Goal: Transaction & Acquisition: Purchase product/service

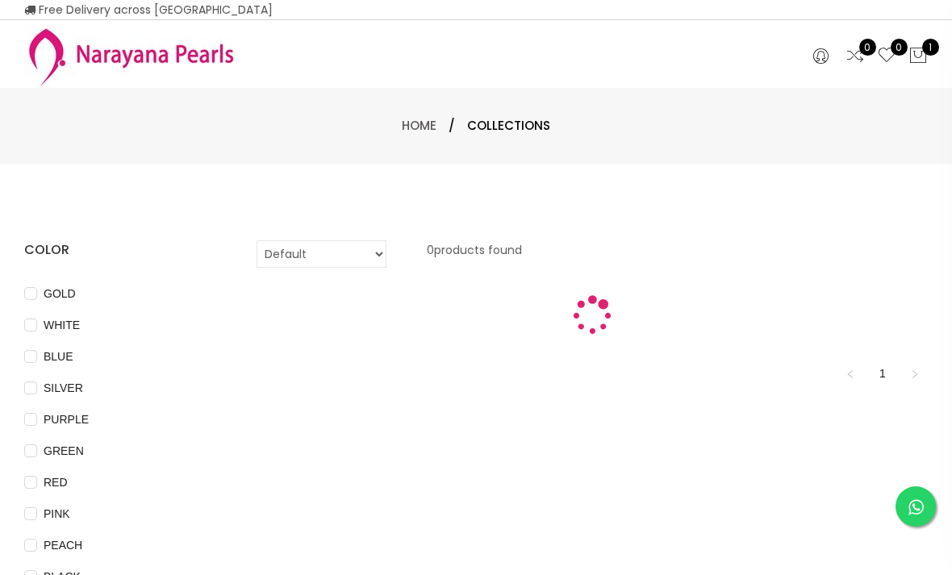
select select "INR"
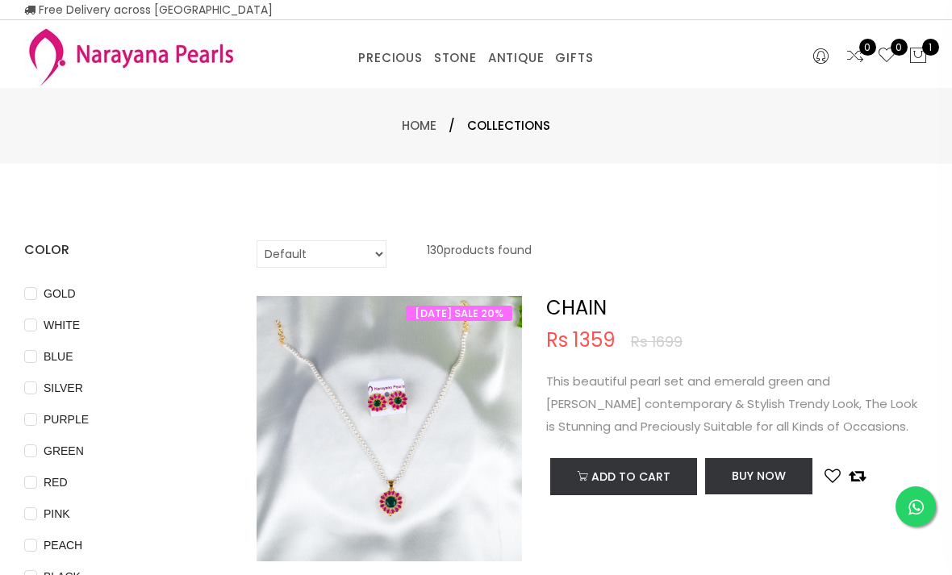
click at [131, 55] on img at bounding box center [130, 56] width 213 height 64
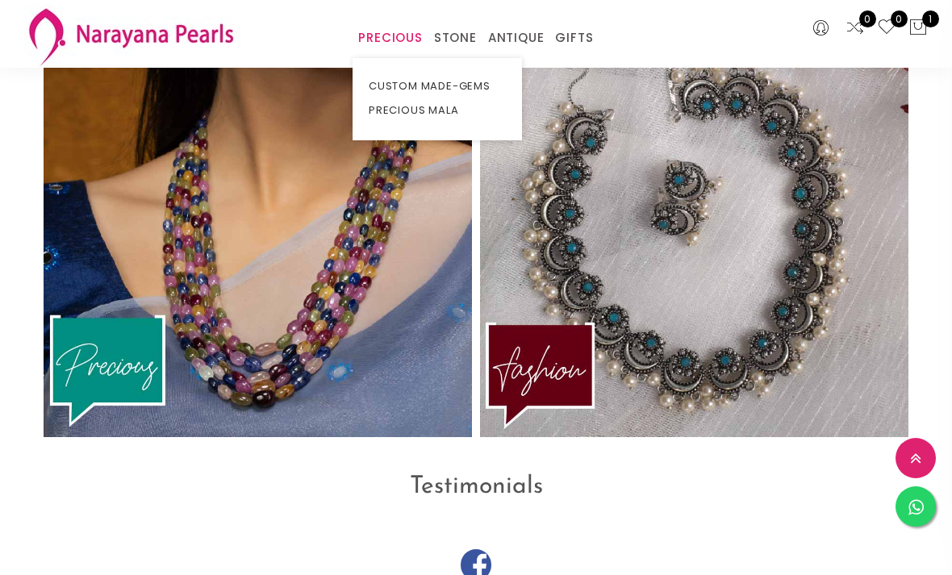
scroll to position [3449, 0]
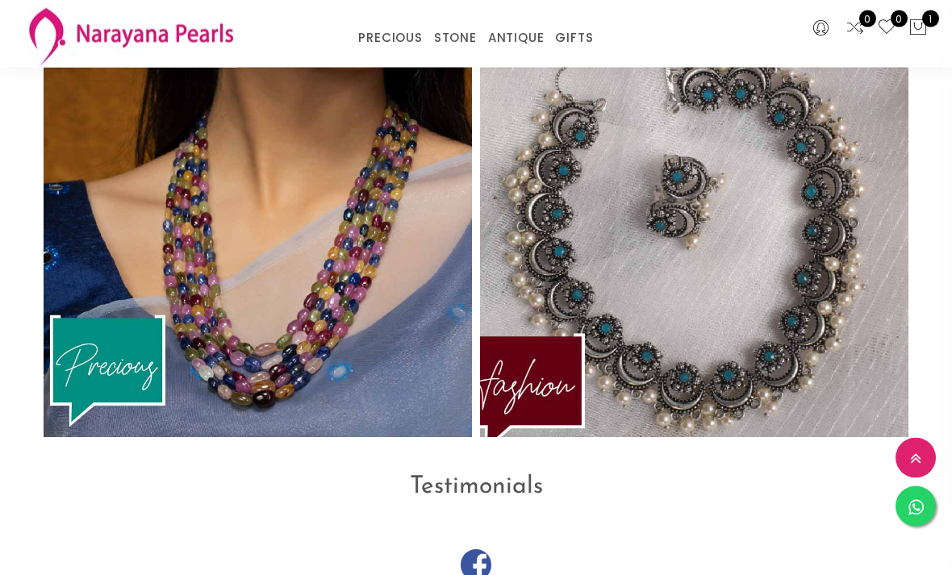
click at [790, 340] on img at bounding box center [693, 213] width 471 height 496
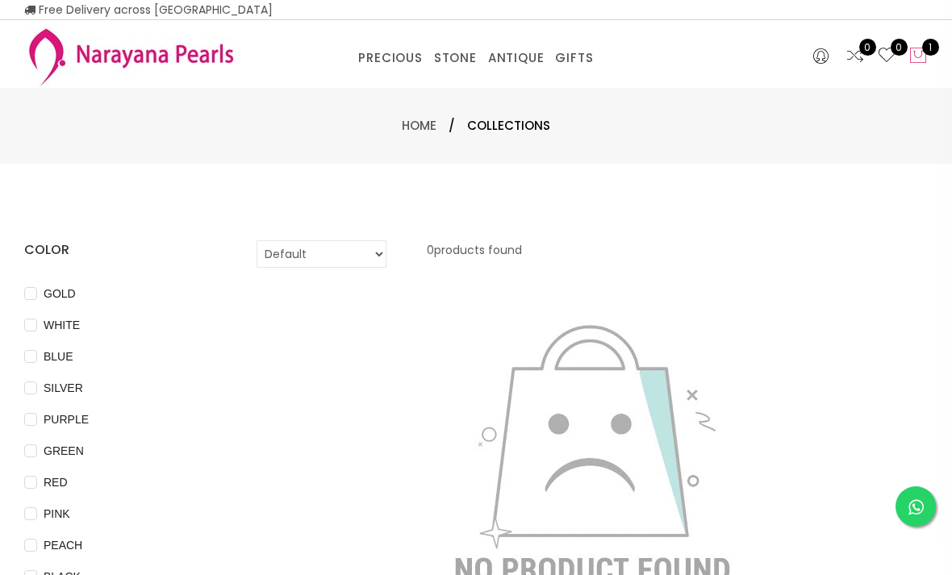
click at [924, 60] on icon at bounding box center [917, 55] width 19 height 19
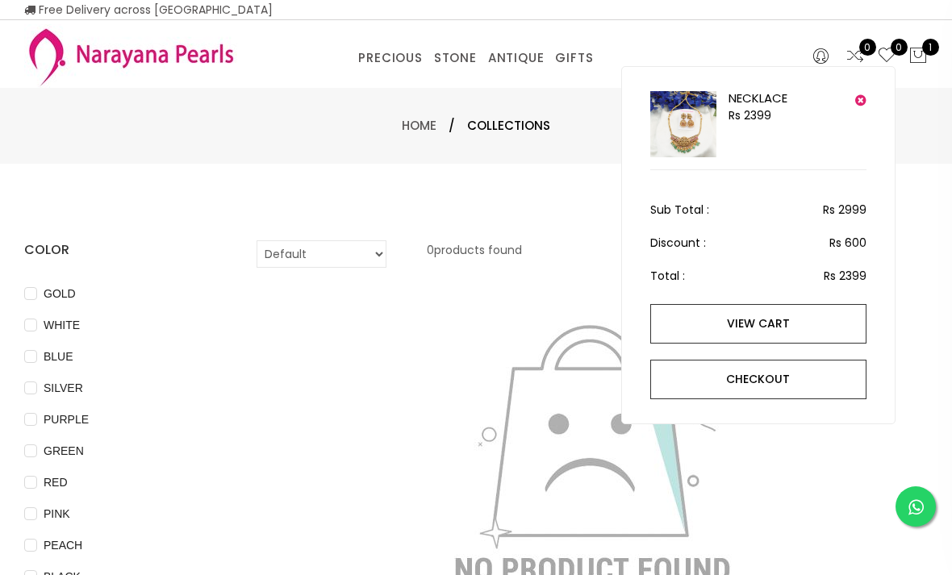
click at [701, 127] on img at bounding box center [683, 124] width 66 height 66
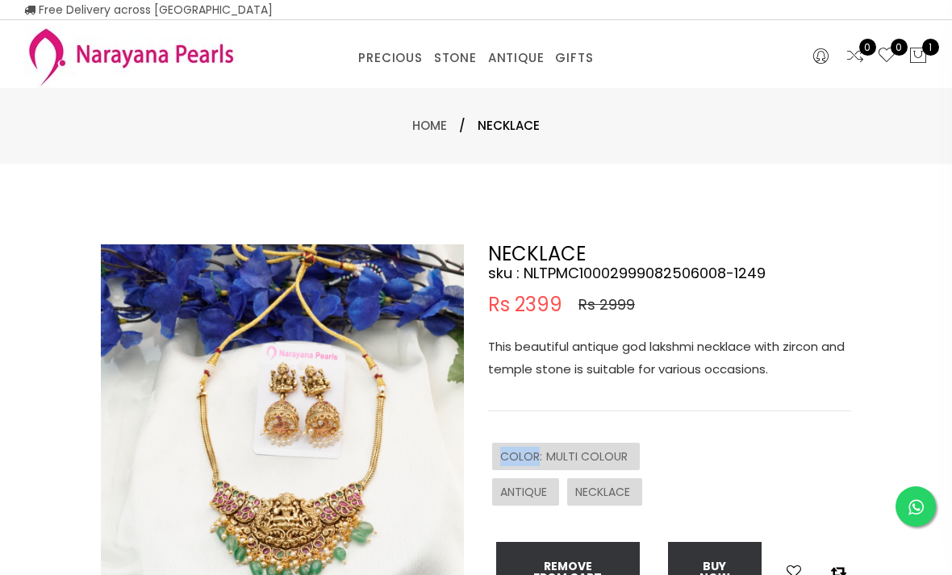
click at [843, 311] on div "Rs 2399 Rs 2999" at bounding box center [669, 304] width 363 height 19
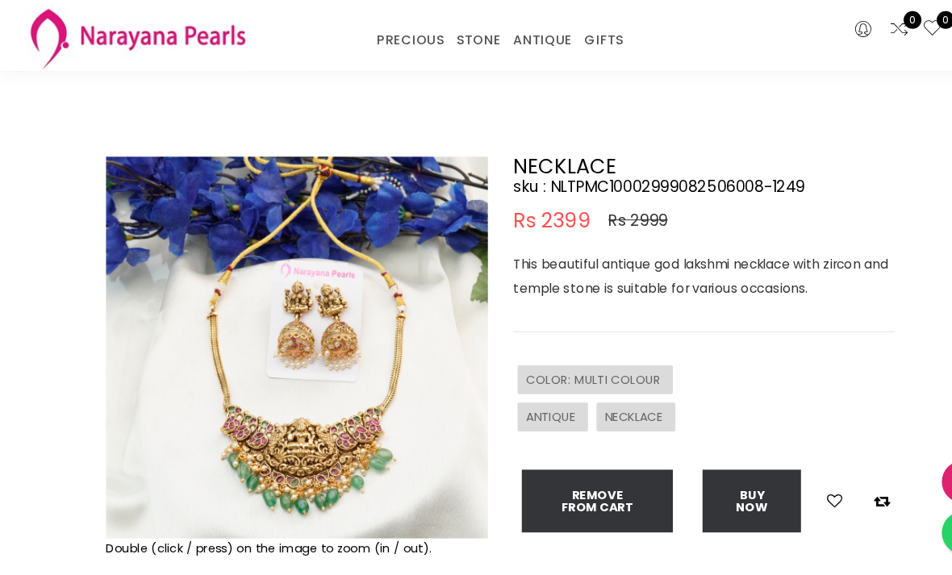
scroll to position [7, 0]
